Goal: Transaction & Acquisition: Register for event/course

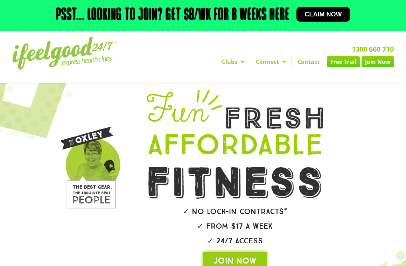
click at [316, 16] on span "Claim now" at bounding box center [323, 14] width 37 height 6
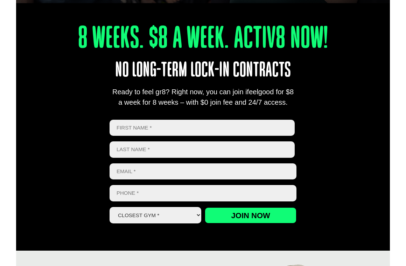
scroll to position [278, 0]
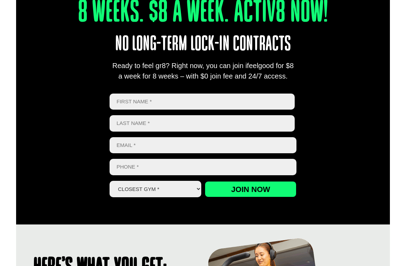
click at [185, 97] on input "First" at bounding box center [201, 102] width 185 height 16
type input "[PERSON_NAME]"
type input "Butina"
type input "[PERSON_NAME][EMAIL_ADDRESS][PERSON_NAME][DOMAIN_NAME]"
type input "0450927794"
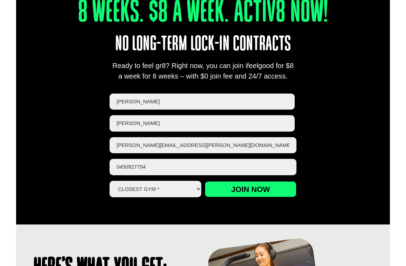
click at [150, 188] on select "Closest Gym * Alexandra Hills Calamvale Coopers Plains Middle Park Oxley Park R…" at bounding box center [155, 189] width 92 height 16
select select "Park Ridge"
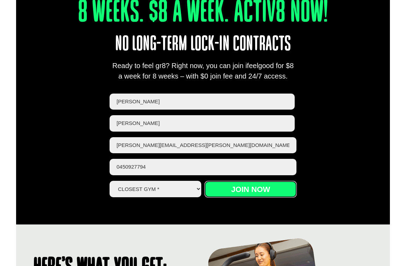
click at [238, 192] on input "Join now" at bounding box center [251, 189] width 92 height 16
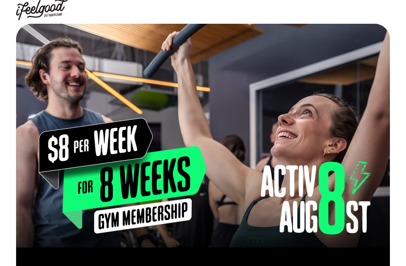
scroll to position [0, 0]
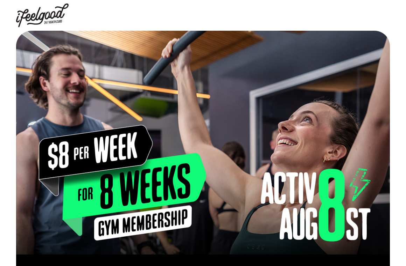
click at [34, 12] on img at bounding box center [42, 15] width 52 height 24
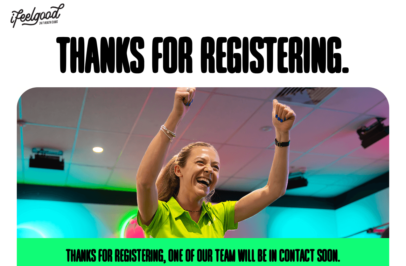
click at [49, 17] on img at bounding box center [37, 15] width 54 height 24
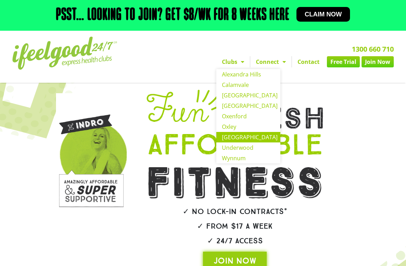
click at [241, 140] on link "Park Ridge" at bounding box center [248, 137] width 64 height 10
